Goal: Information Seeking & Learning: Learn about a topic

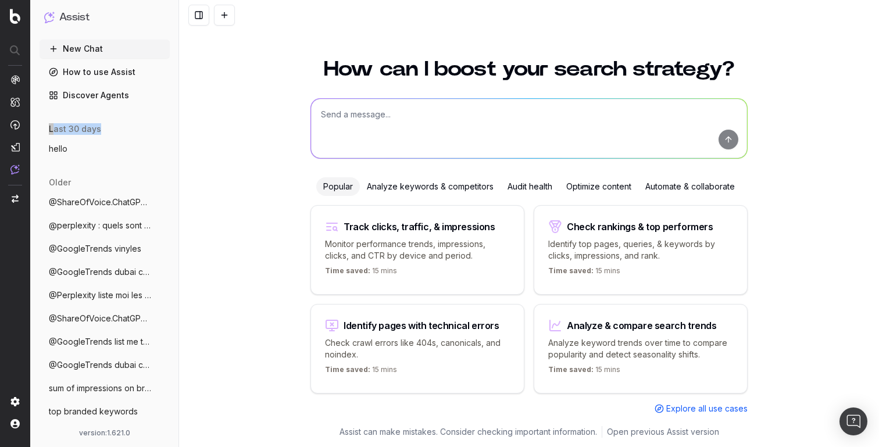
drag, startPoint x: 51, startPoint y: 128, endPoint x: 123, endPoint y: 131, distance: 72.1
click at [123, 131] on div "last 30 days" at bounding box center [105, 127] width 130 height 16
click at [195, 13] on button at bounding box center [198, 15] width 21 height 21
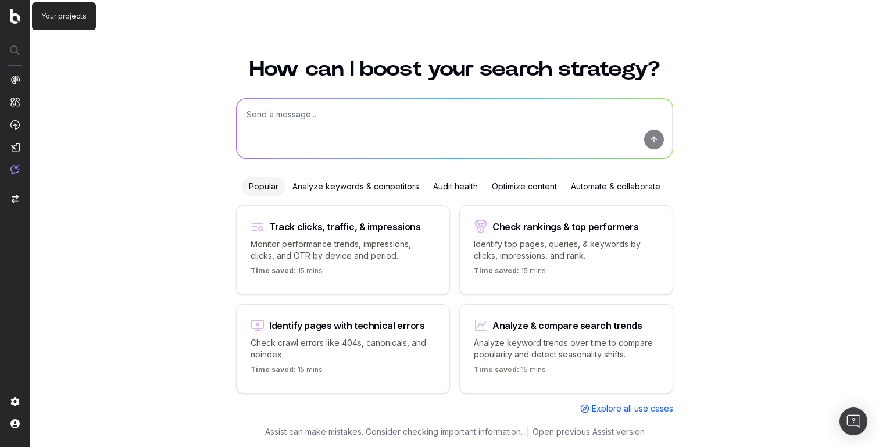
click at [47, 16] on p "Your projects" at bounding box center [63, 16] width 45 height 9
click at [48, 16] on button at bounding box center [50, 15] width 21 height 21
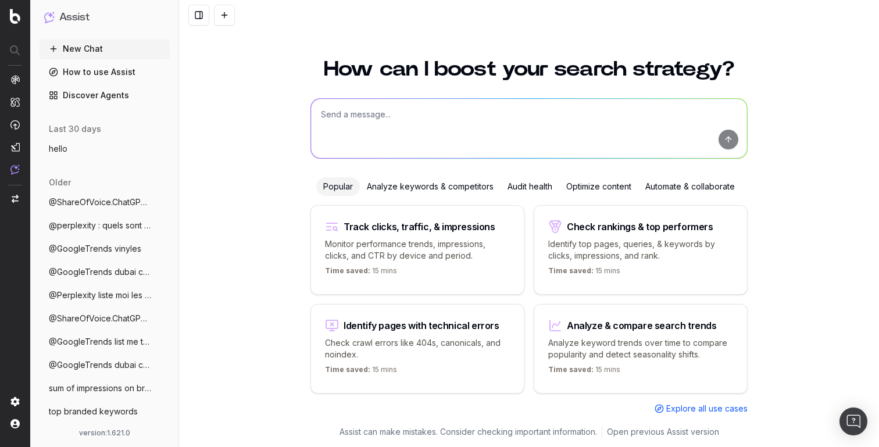
click at [86, 146] on button "hello" at bounding box center [105, 149] width 130 height 19
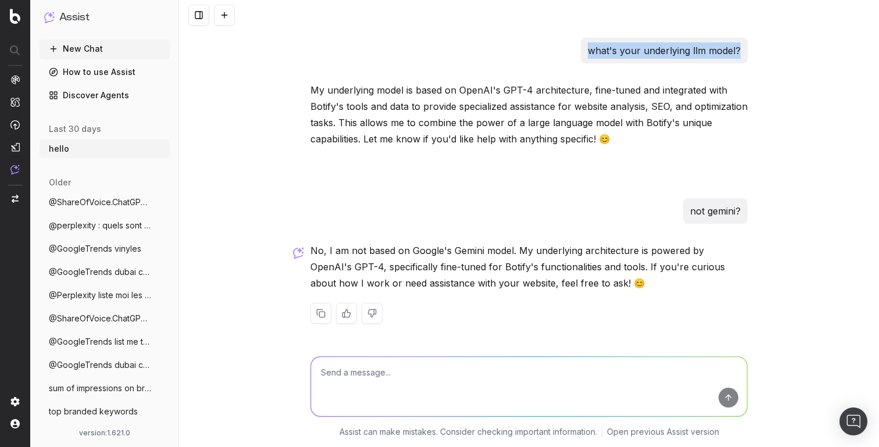
drag, startPoint x: 591, startPoint y: 53, endPoint x: 743, endPoint y: 55, distance: 152.3
click at [743, 55] on div "what's your underlying llm model?" at bounding box center [664, 51] width 167 height 26
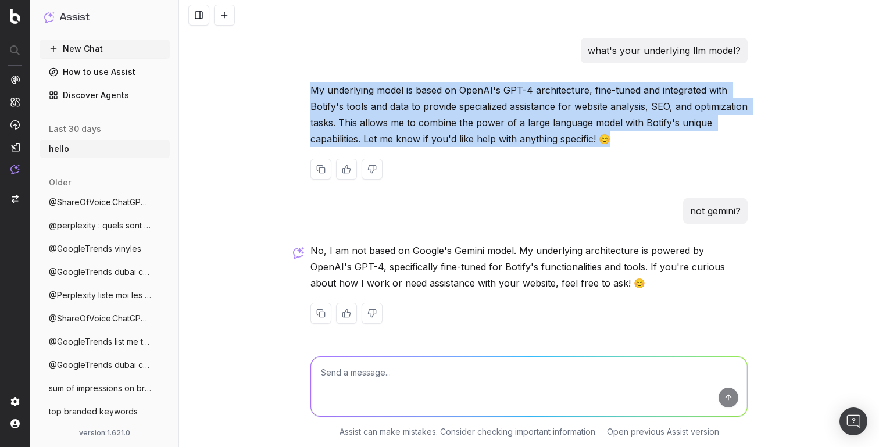
drag, startPoint x: 313, startPoint y: 90, endPoint x: 660, endPoint y: 138, distance: 351.0
click at [660, 138] on p "My underlying model is based on OpenAI's GPT-4 architecture, fine-tuned and int…" at bounding box center [528, 114] width 437 height 65
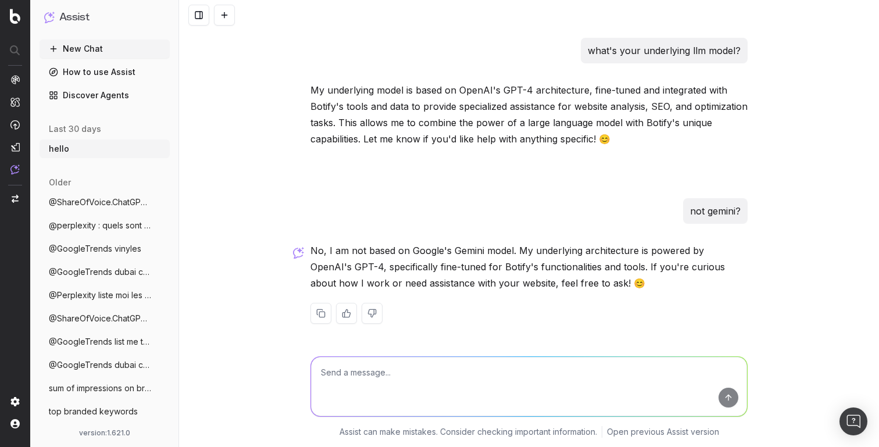
click at [196, 16] on button at bounding box center [198, 15] width 21 height 21
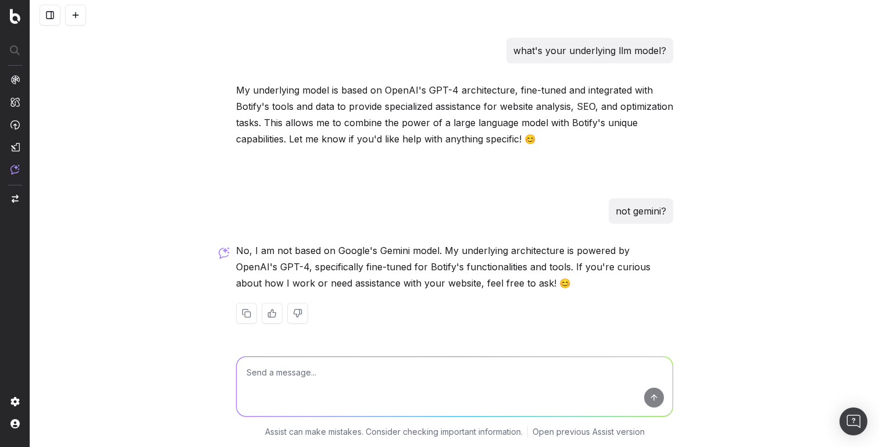
click at [46, 17] on button at bounding box center [50, 15] width 21 height 21
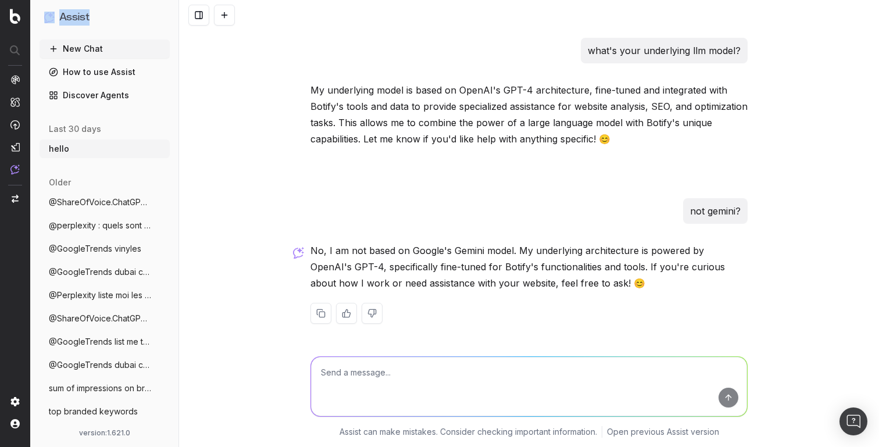
drag, startPoint x: 38, startPoint y: 19, endPoint x: 114, endPoint y: 19, distance: 75.6
click at [114, 19] on div "Assist New Chat How to use Assist Discover Agents last 30 days hello More older…" at bounding box center [104, 223] width 149 height 447
click at [167, 34] on div "Assist" at bounding box center [105, 22] width 130 height 35
click at [97, 93] on link "Discover Agents" at bounding box center [105, 95] width 130 height 19
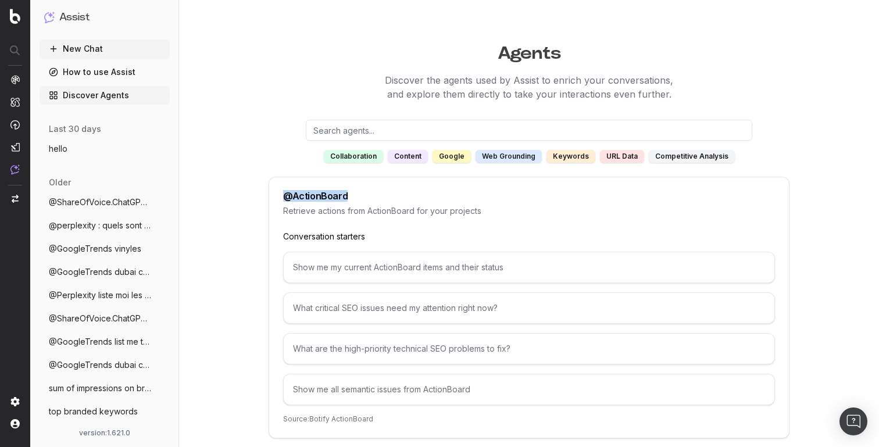
drag, startPoint x: 284, startPoint y: 197, endPoint x: 405, endPoint y: 197, distance: 120.3
click at [405, 197] on div "@ ActionBoard" at bounding box center [529, 195] width 492 height 9
click at [401, 209] on p "Retrieve actions from ActionBoard for your projects" at bounding box center [529, 211] width 492 height 12
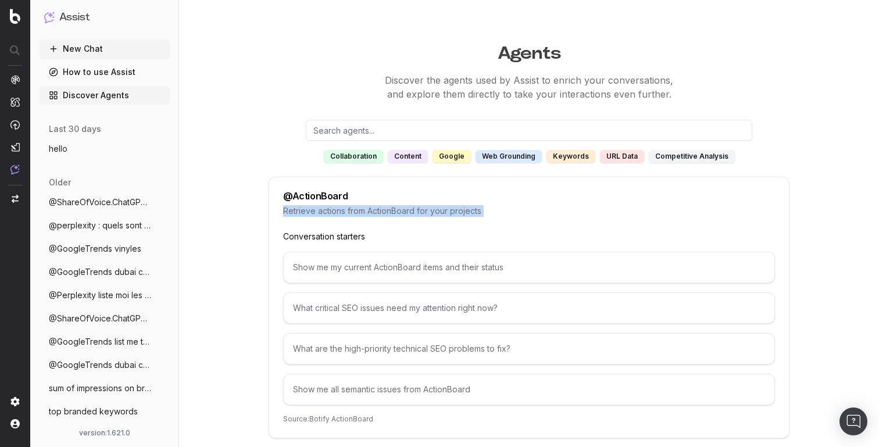
click at [401, 209] on p "Retrieve actions from ActionBoard for your projects" at bounding box center [529, 211] width 492 height 12
click at [468, 209] on p "Retrieve actions from ActionBoard for your projects" at bounding box center [529, 211] width 492 height 12
click at [66, 145] on span "hello" at bounding box center [58, 149] width 19 height 12
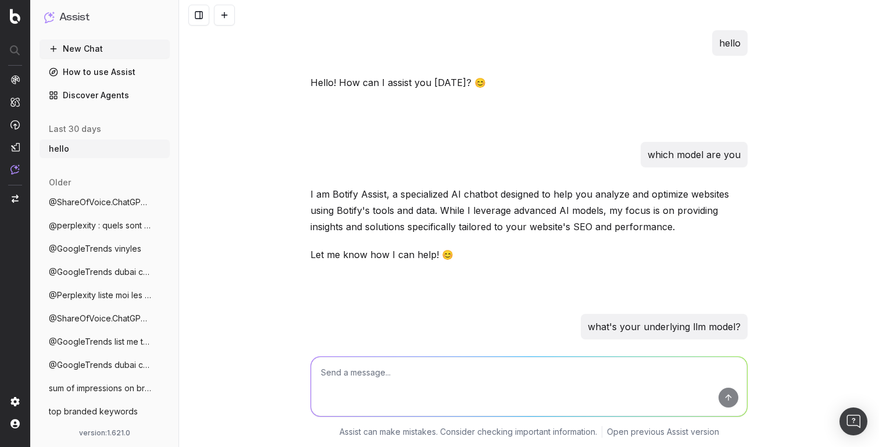
scroll to position [276, 0]
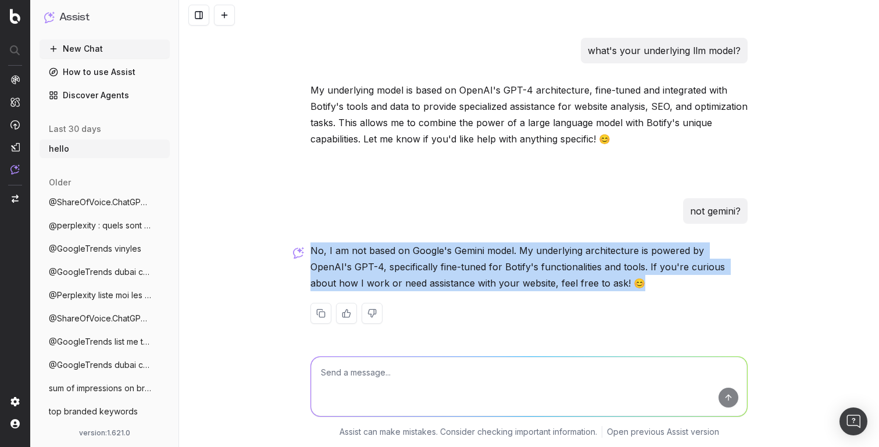
drag, startPoint x: 308, startPoint y: 249, endPoint x: 630, endPoint y: 281, distance: 323.0
click at [630, 281] on div "hello Hello! How can I assist you today? 😊 which model are you I am Botify Assi…" at bounding box center [529, 48] width 446 height 588
click at [630, 281] on p "No, I am not based on Google's Gemini model. My underlying architecture is powe…" at bounding box center [528, 266] width 437 height 49
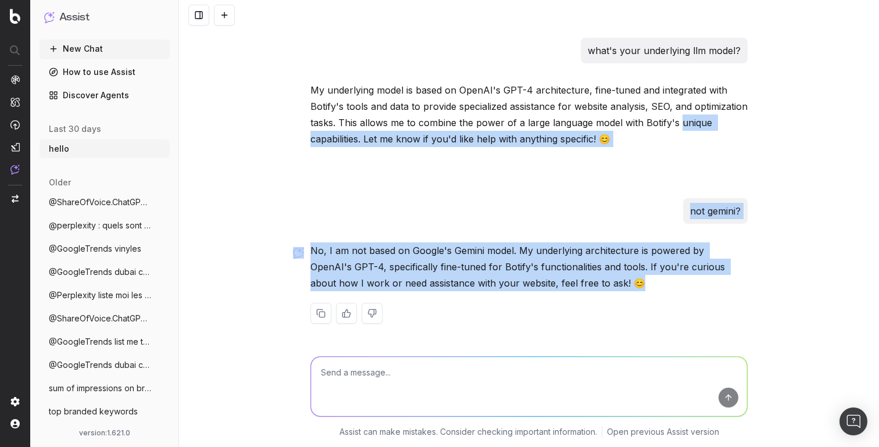
drag, startPoint x: 630, startPoint y: 281, endPoint x: 332, endPoint y: 137, distance: 330.7
click at [332, 137] on div "hello Hello! How can I assist you today? 😊 which model are you I am Botify Assi…" at bounding box center [529, 48] width 446 height 588
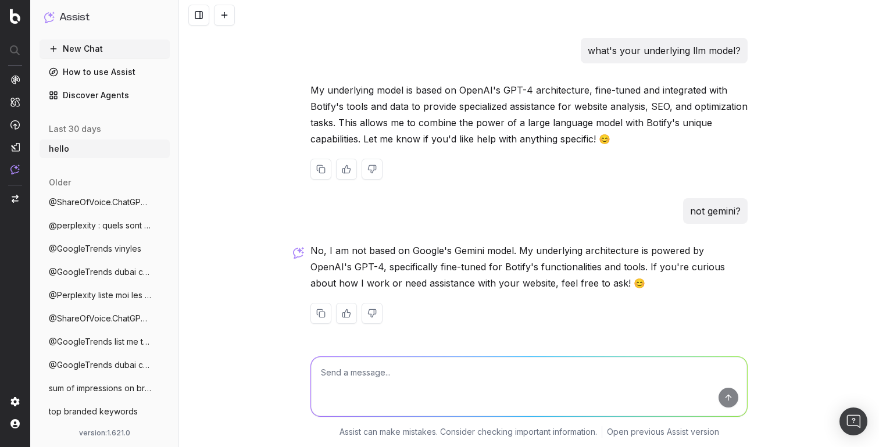
click at [318, 87] on p "My underlying model is based on OpenAI's GPT-4 architecture, fine-tuned and int…" at bounding box center [528, 114] width 437 height 65
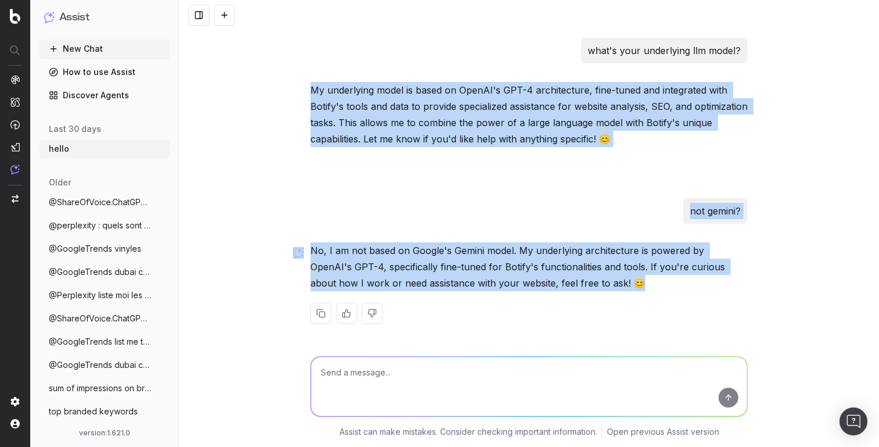
drag, startPoint x: 310, startPoint y: 87, endPoint x: 638, endPoint y: 296, distance: 388.6
click at [638, 296] on div "hello Hello! How can I assist you today? 😊 which model are you I am Botify Assi…" at bounding box center [529, 48] width 446 height 588
click at [638, 296] on div "No, I am not based on Google's Gemini model. My underlying architecture is powe…" at bounding box center [528, 292] width 437 height 100
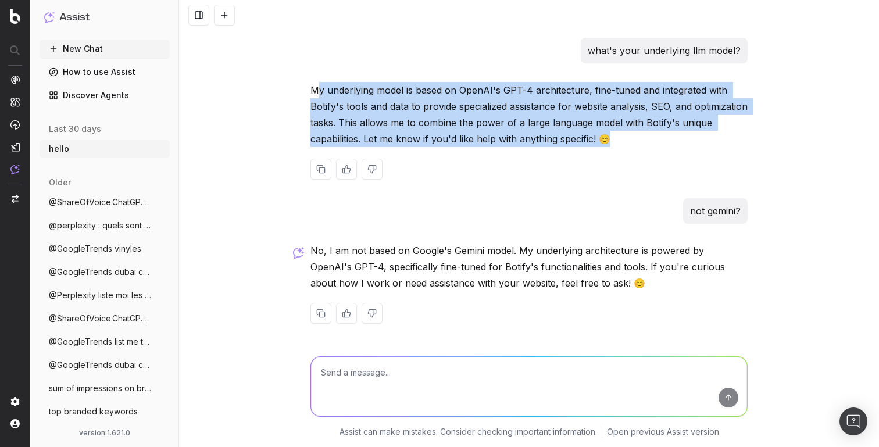
drag, startPoint x: 316, startPoint y: 88, endPoint x: 677, endPoint y: 144, distance: 365.2
click at [677, 144] on p "My underlying model is based on OpenAI's GPT-4 architecture, fine-tuned and int…" at bounding box center [528, 114] width 437 height 65
drag, startPoint x: 696, startPoint y: 144, endPoint x: 291, endPoint y: 83, distance: 409.7
click at [291, 83] on div "hello Hello! How can I assist you today? 😊 which model are you I am Botify Assi…" at bounding box center [529, 223] width 700 height 447
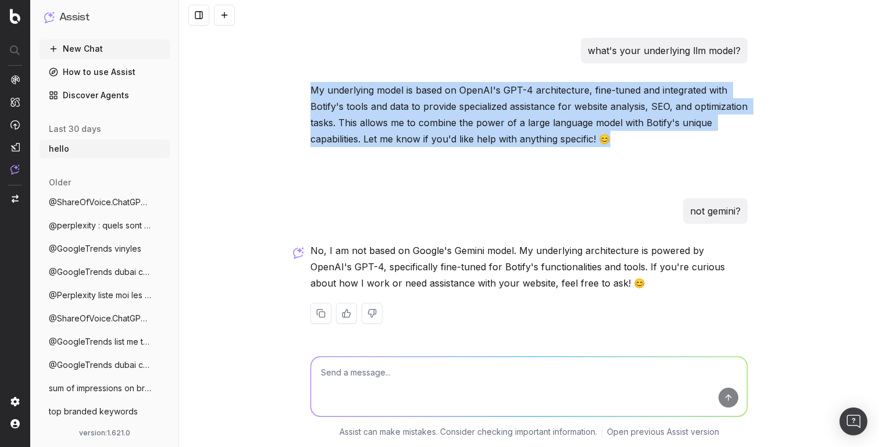
click at [291, 83] on div "hello Hello! How can I assist you today? 😊 which model are you I am Botify Assi…" at bounding box center [529, 223] width 700 height 447
drag, startPoint x: 594, startPoint y: 49, endPoint x: 676, endPoint y: 149, distance: 129.7
click at [676, 149] on div "hello Hello! How can I assist you today? 😊 which model are you I am Botify Assi…" at bounding box center [529, 48] width 446 height 588
click at [676, 149] on div "My underlying model is based on OpenAI's GPT-4 architecture, fine-tuned and int…" at bounding box center [528, 140] width 437 height 116
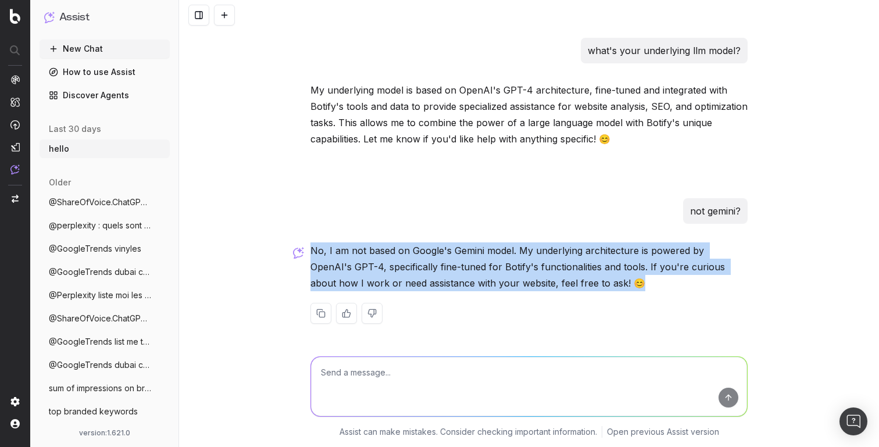
drag, startPoint x: 604, startPoint y: 288, endPoint x: 360, endPoint y: 228, distance: 251.0
click at [360, 228] on div "hello Hello! How can I assist you today? 😊 which model are you I am Botify Assi…" at bounding box center [529, 48] width 446 height 588
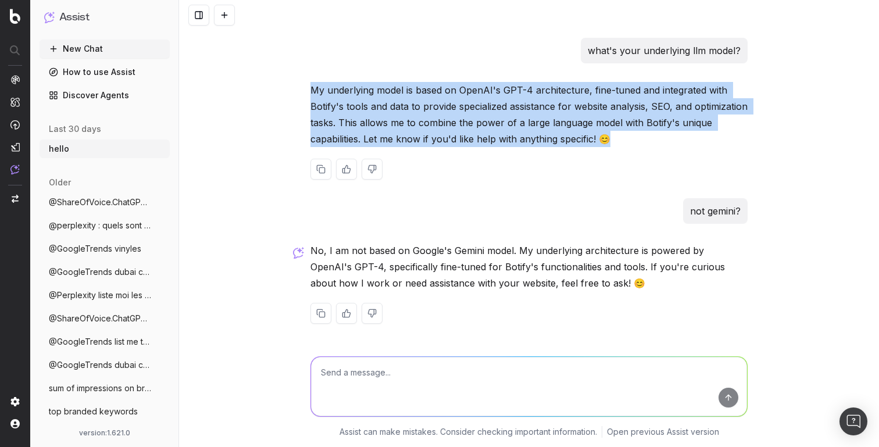
drag, startPoint x: 311, startPoint y: 85, endPoint x: 672, endPoint y: 131, distance: 363.9
click at [672, 131] on p "My underlying model is based on OpenAI's GPT-4 architecture, fine-tuned and int…" at bounding box center [528, 114] width 437 height 65
